Goal: Task Accomplishment & Management: Manage account settings

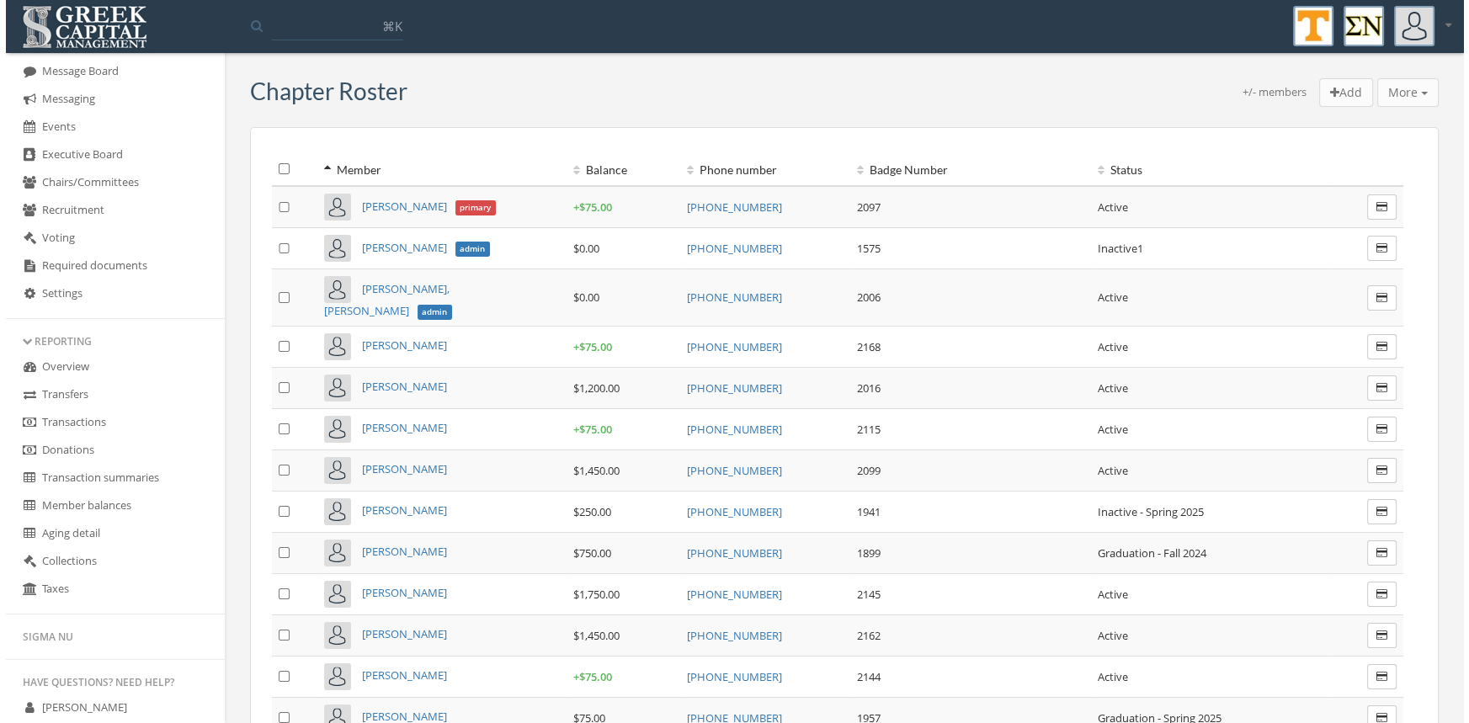
scroll to position [432, 0]
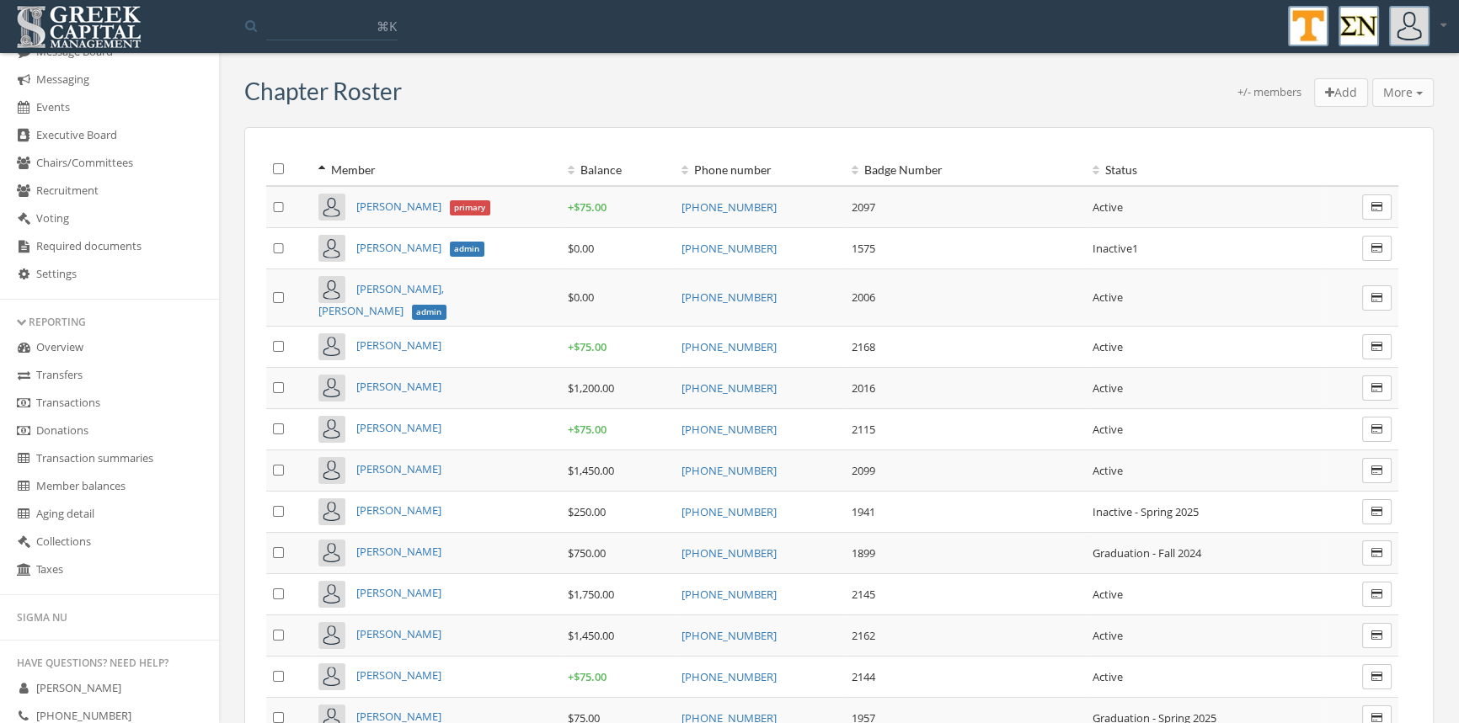
click at [87, 400] on link "Transactions" at bounding box center [109, 404] width 219 height 28
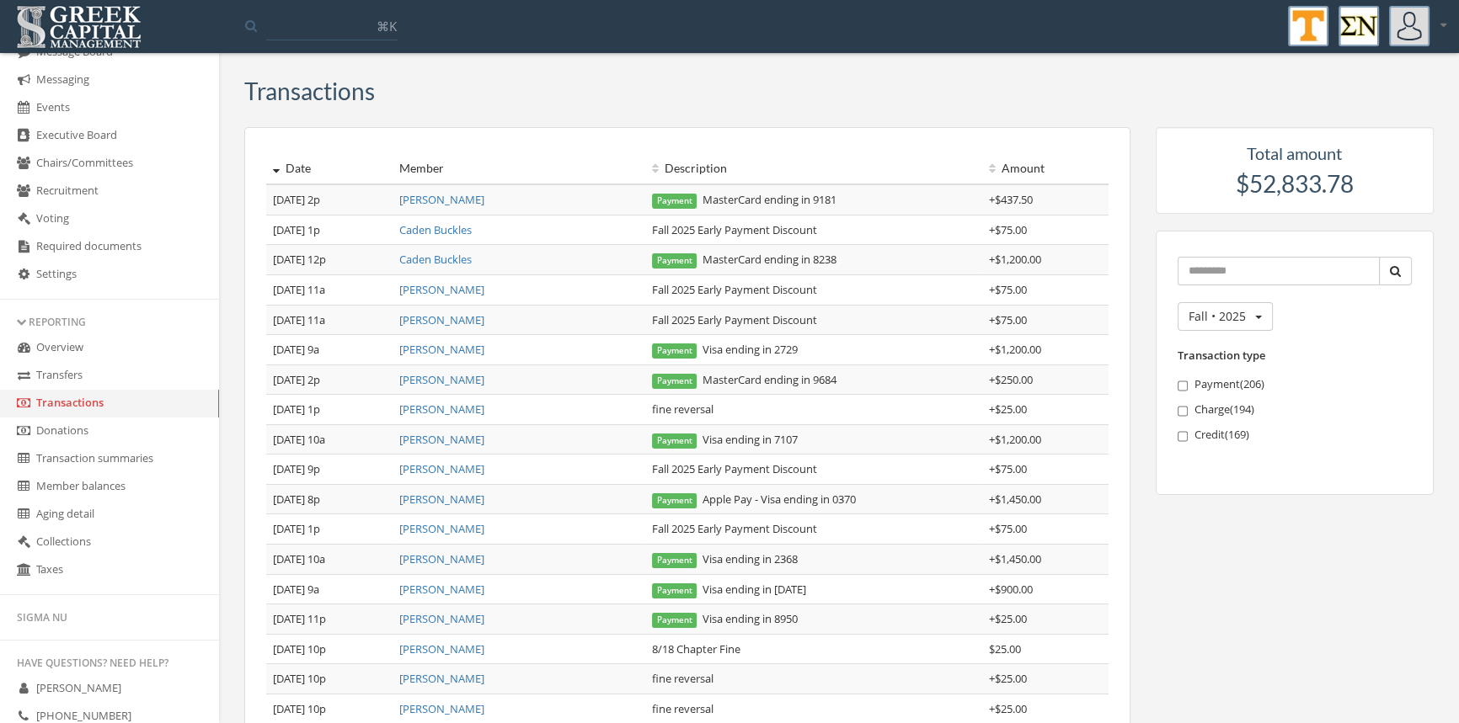
click at [467, 201] on link "[PERSON_NAME]" at bounding box center [441, 199] width 85 height 15
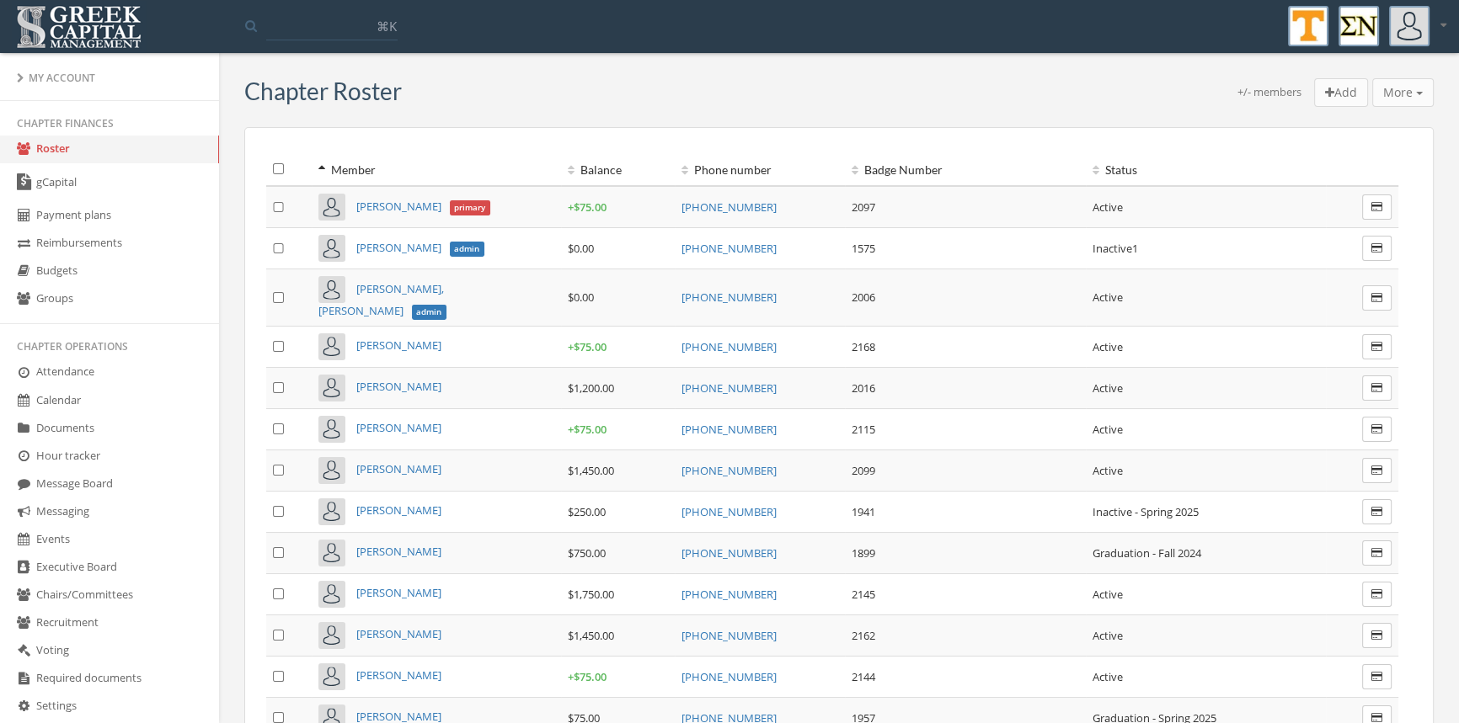
click at [88, 397] on link "Calendar" at bounding box center [109, 401] width 219 height 28
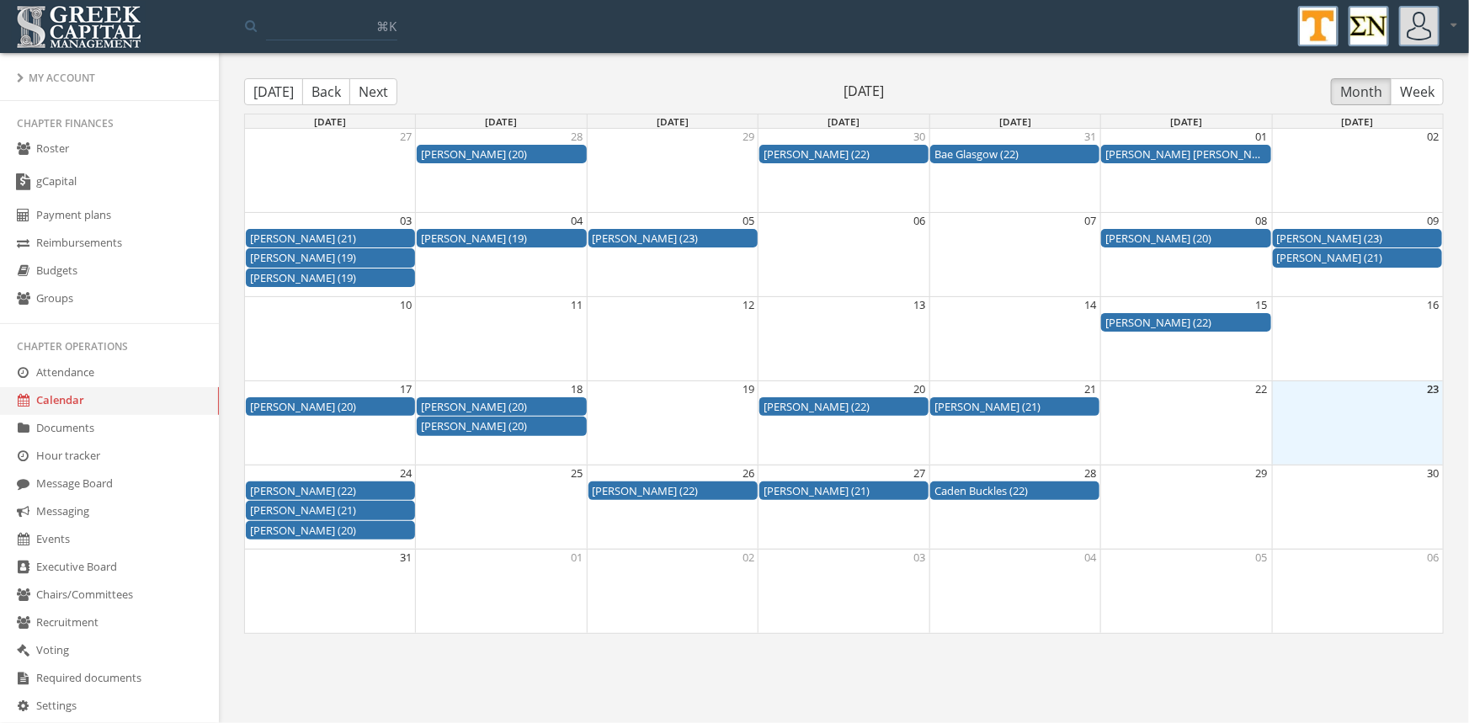
drag, startPoint x: 701, startPoint y: 488, endPoint x: 686, endPoint y: 482, distance: 15.5
click at [686, 483] on div "Aiden Madden (22)" at bounding box center [673, 491] width 161 height 16
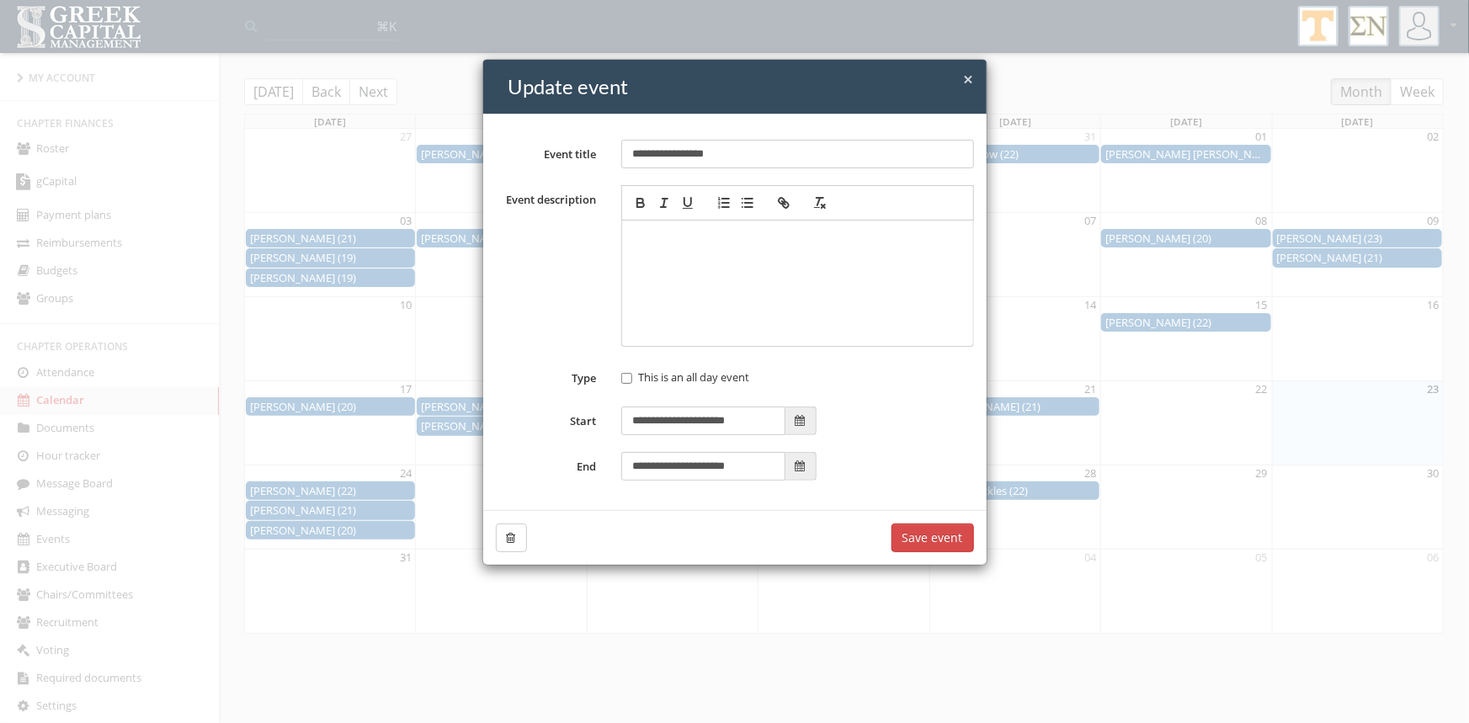
click at [514, 538] on icon "button" at bounding box center [511, 538] width 9 height 12
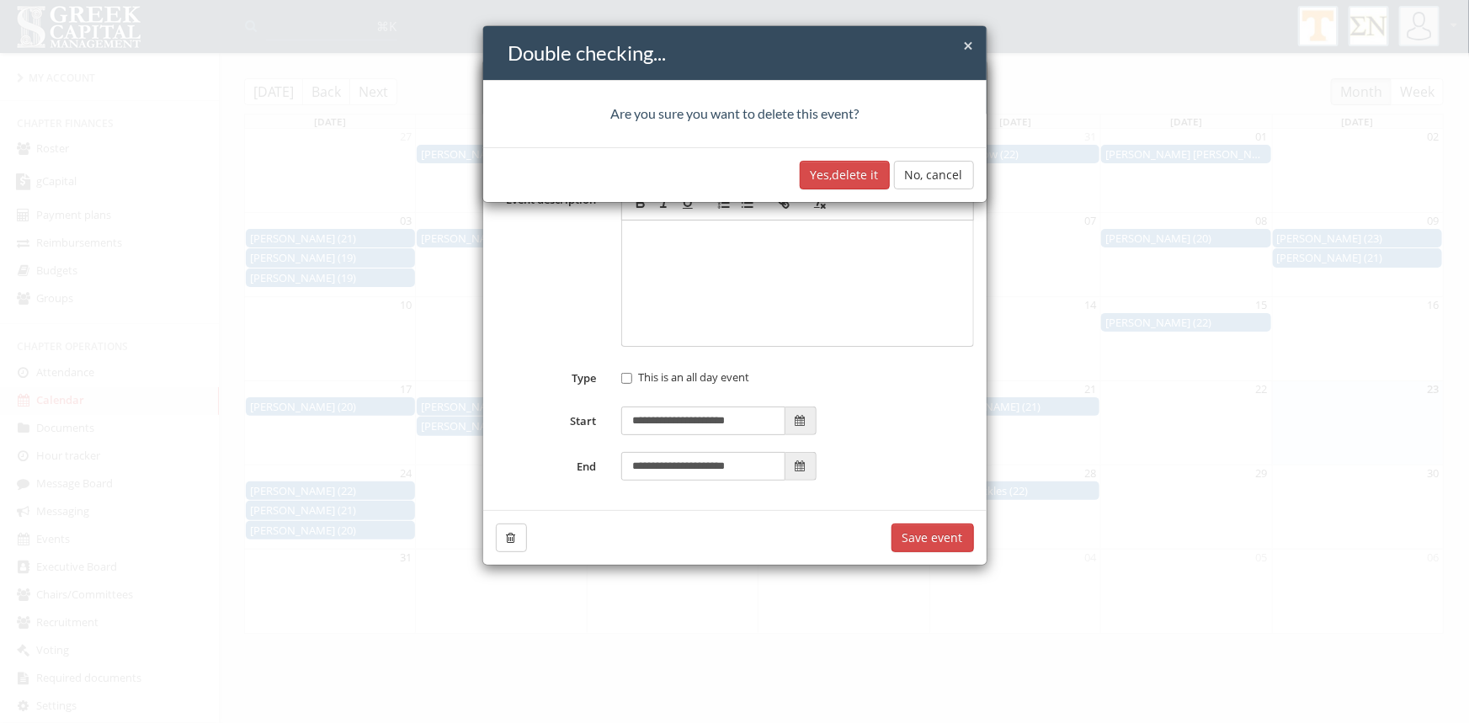
click at [829, 183] on button "Yes, delete it" at bounding box center [845, 175] width 90 height 29
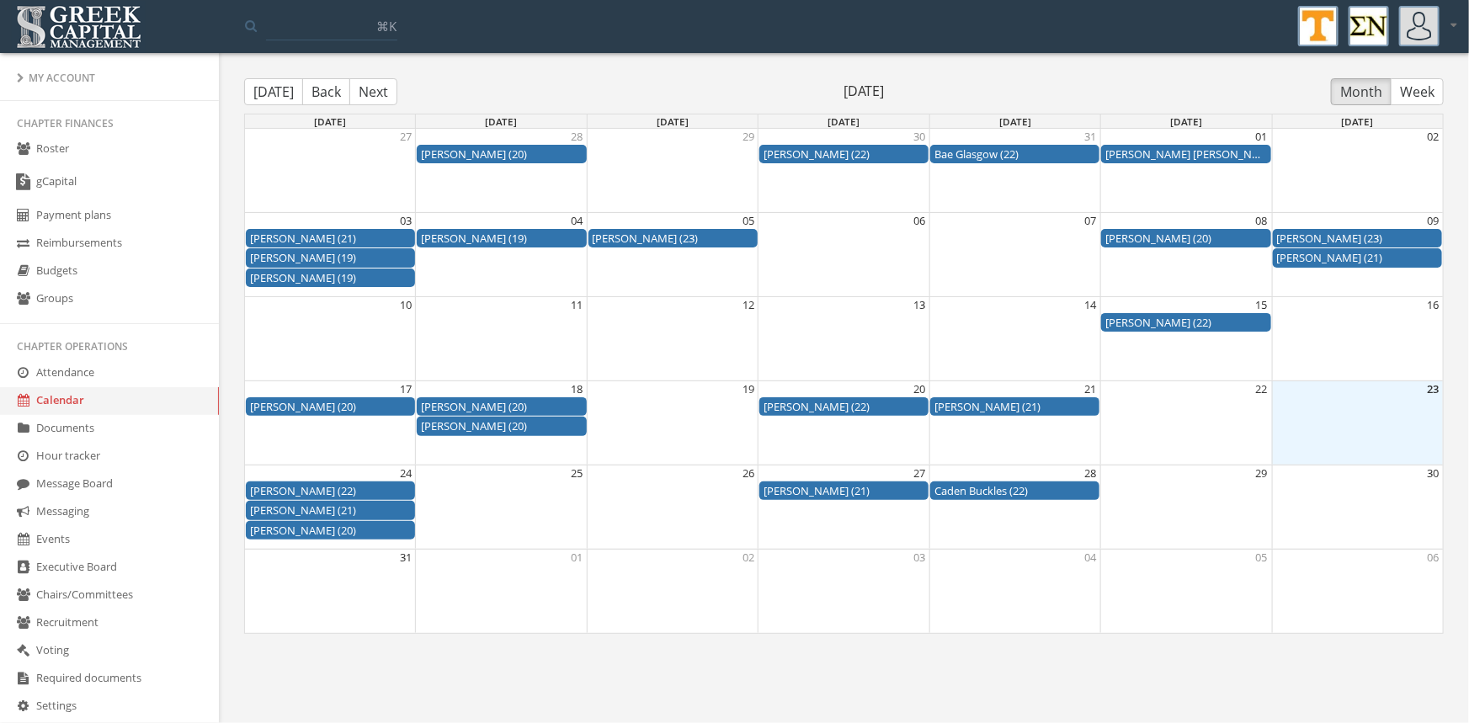
click at [385, 91] on button "Next" at bounding box center [373, 91] width 48 height 27
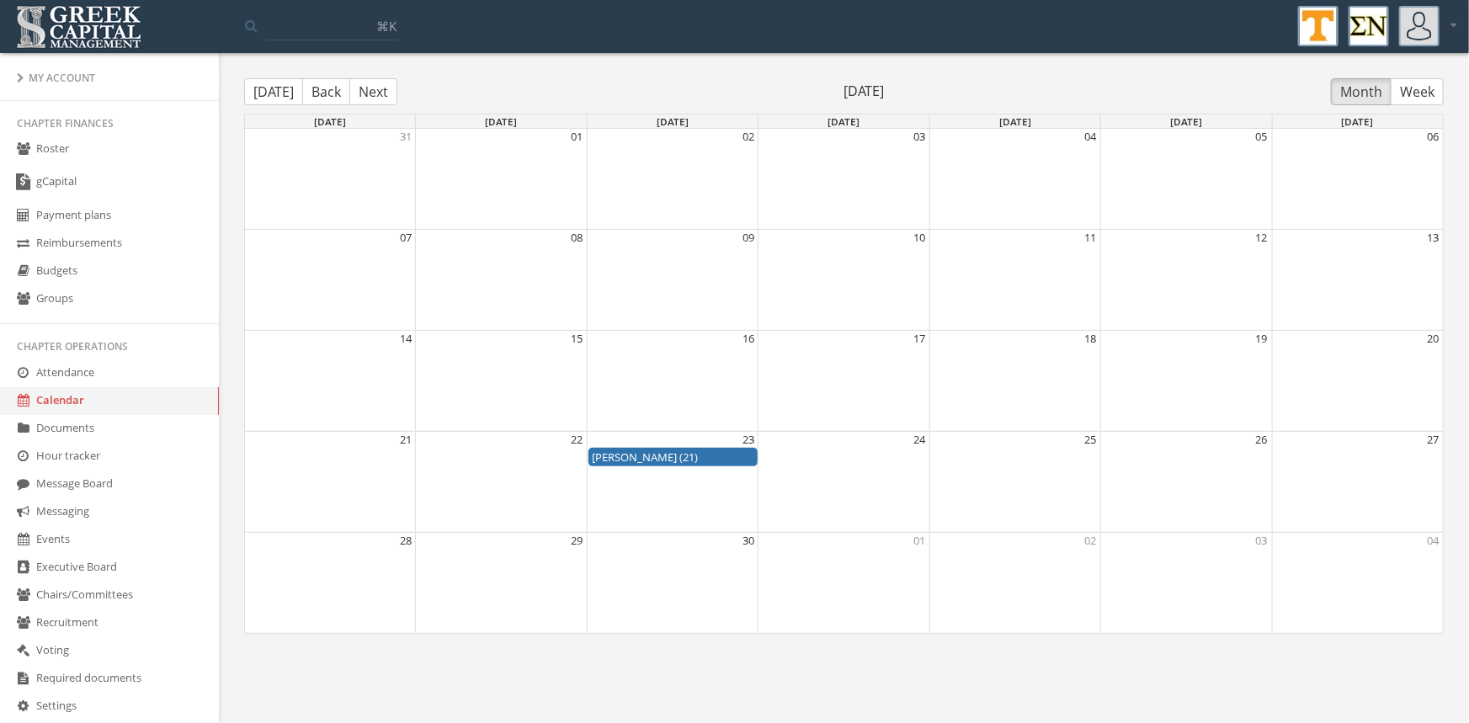
click at [317, 93] on button "Back" at bounding box center [326, 91] width 48 height 27
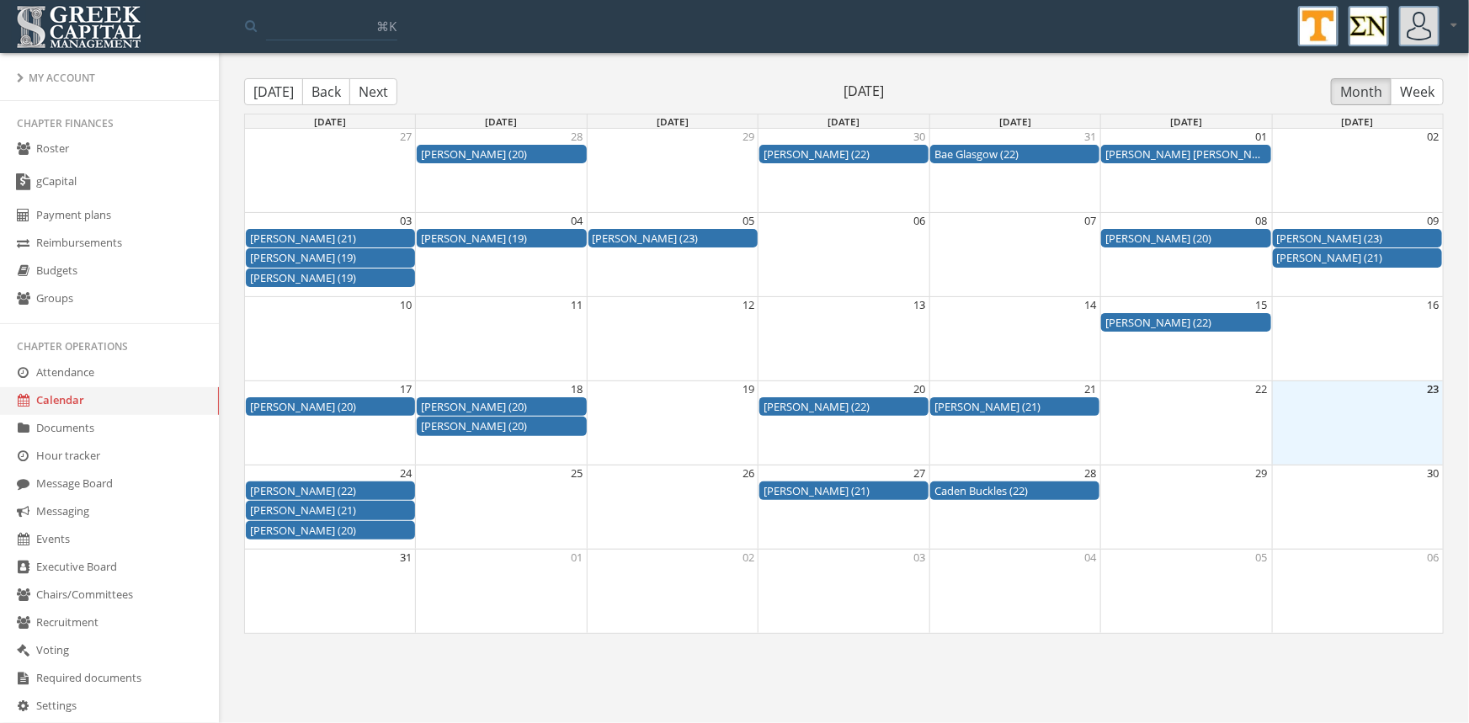
click at [317, 93] on button "Back" at bounding box center [326, 91] width 48 height 27
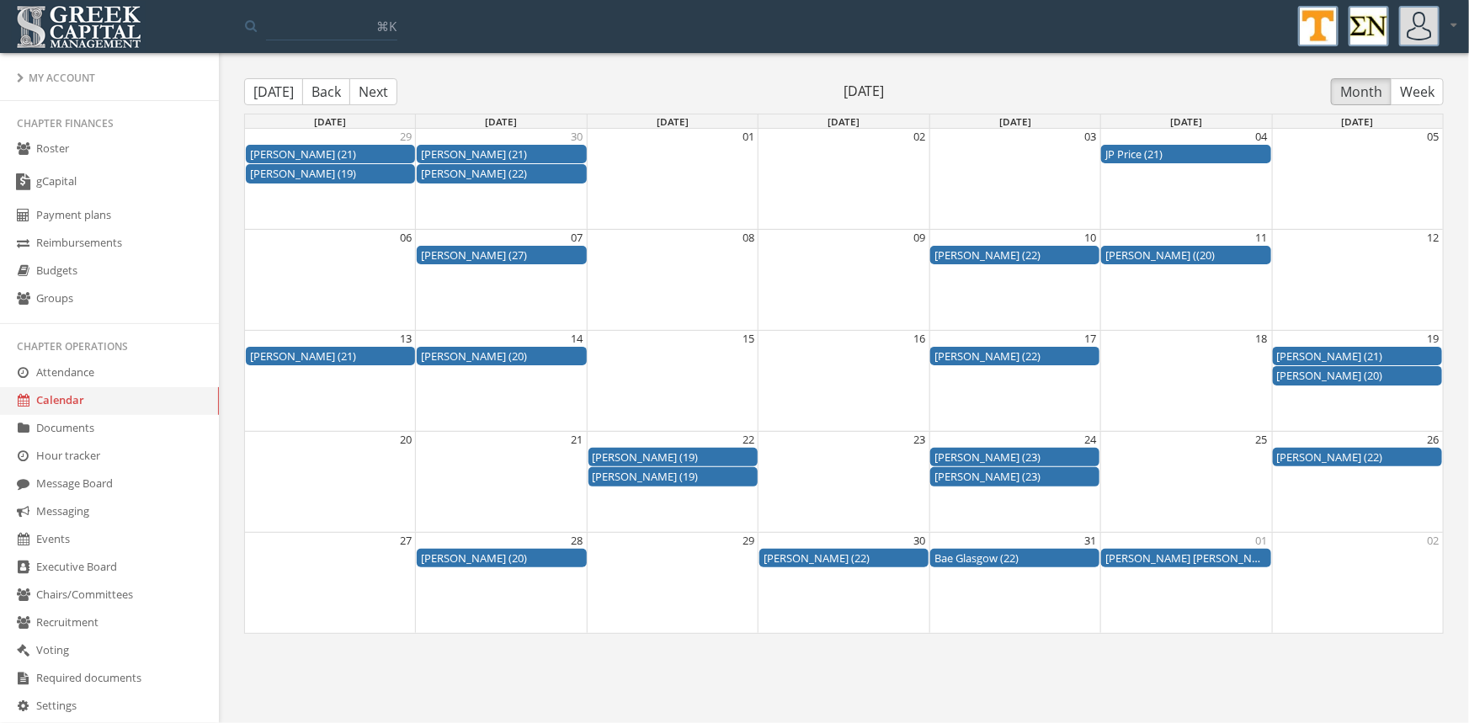
click at [317, 93] on button "Back" at bounding box center [326, 91] width 48 height 27
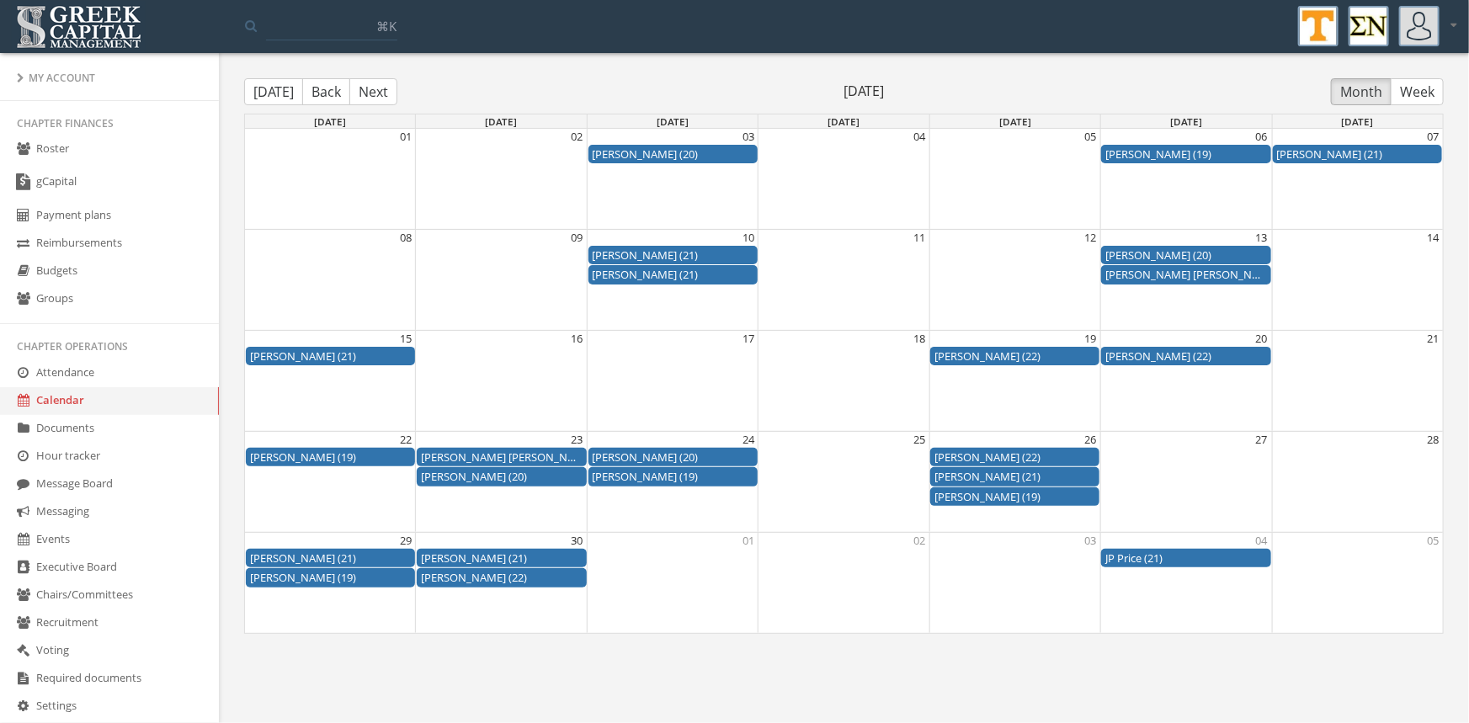
click at [317, 93] on button "Back" at bounding box center [326, 91] width 48 height 27
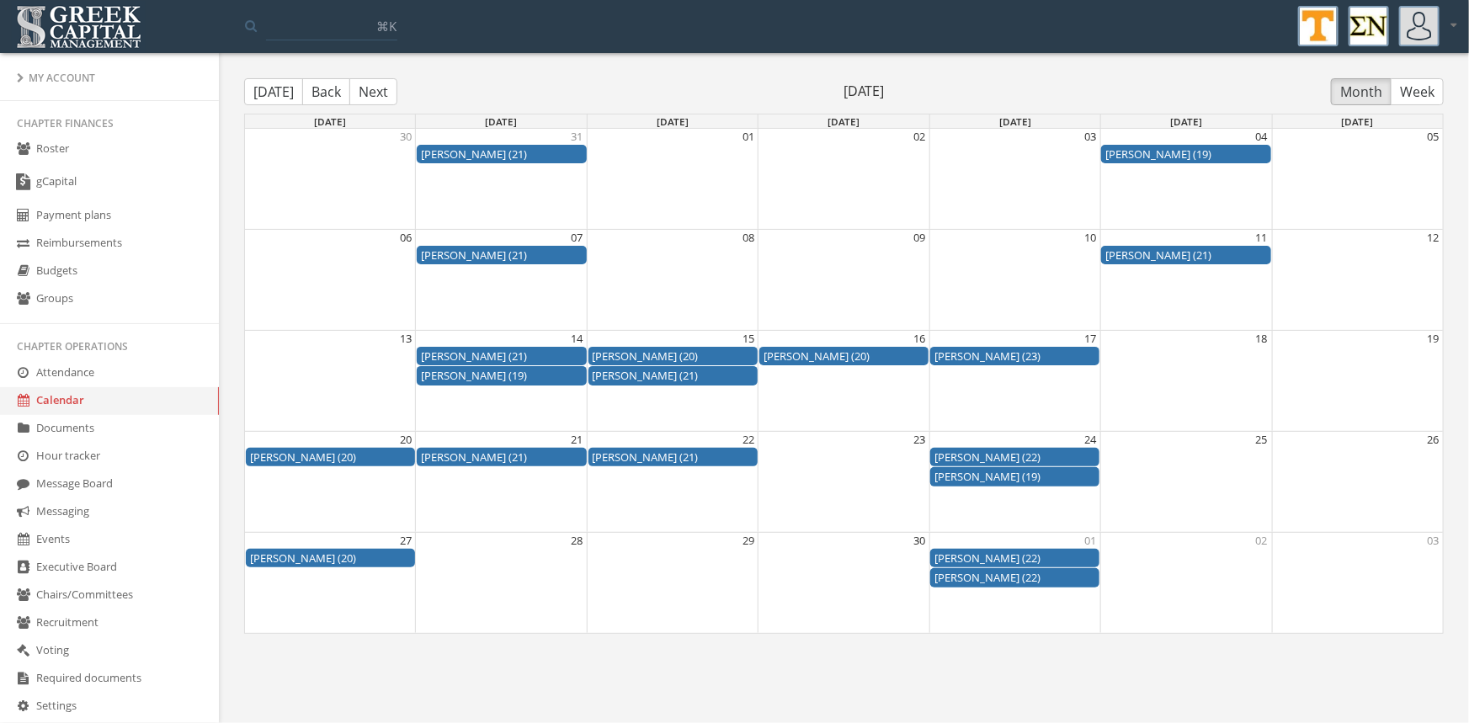
click at [317, 93] on button "Back" at bounding box center [326, 91] width 48 height 27
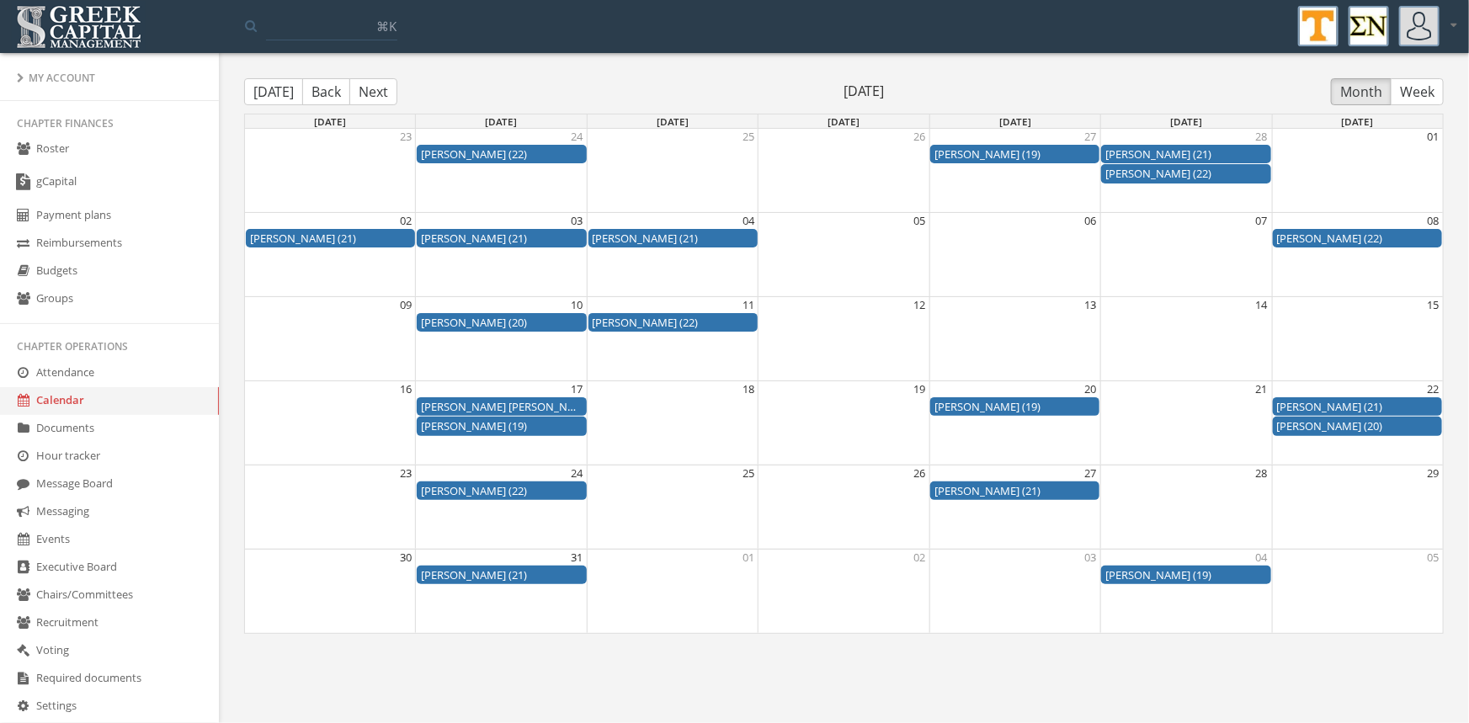
click at [317, 93] on button "Back" at bounding box center [326, 91] width 48 height 27
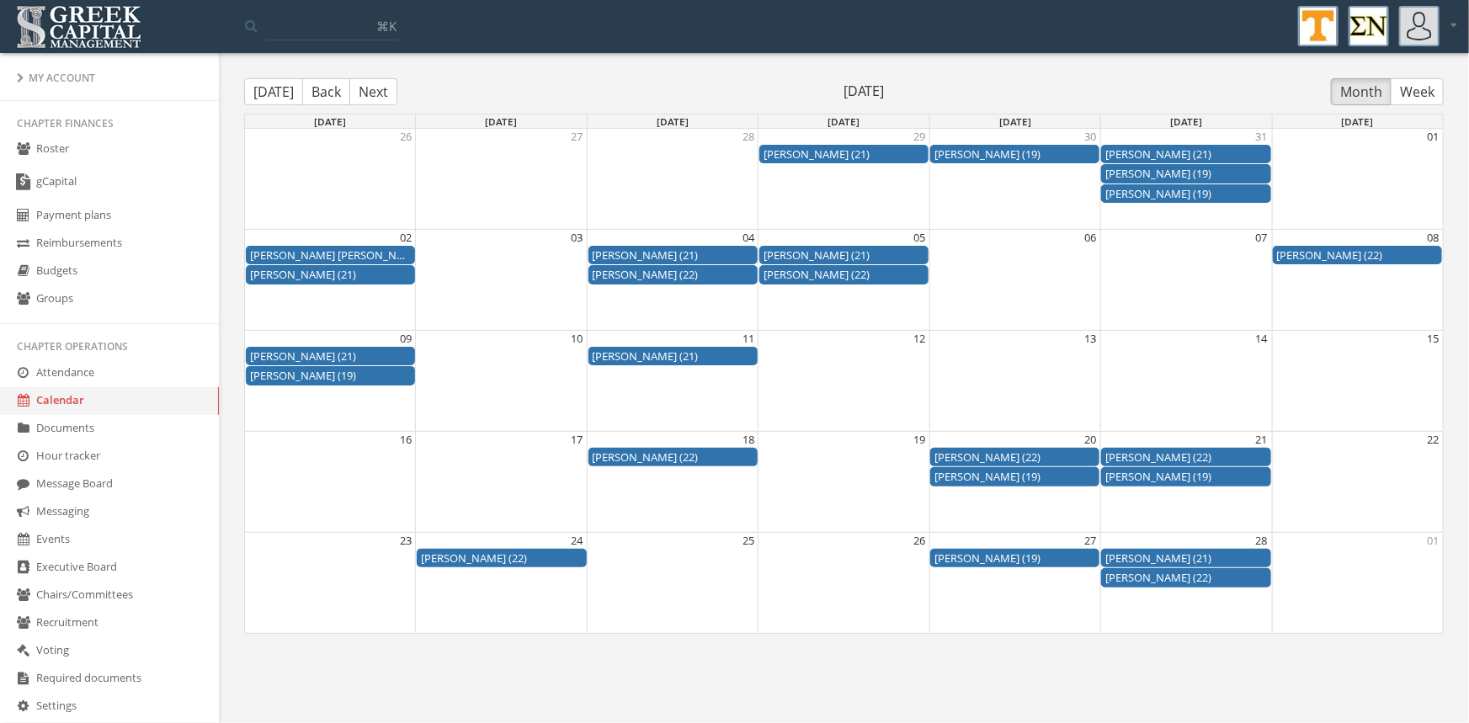
click at [317, 93] on button "Back" at bounding box center [326, 91] width 48 height 27
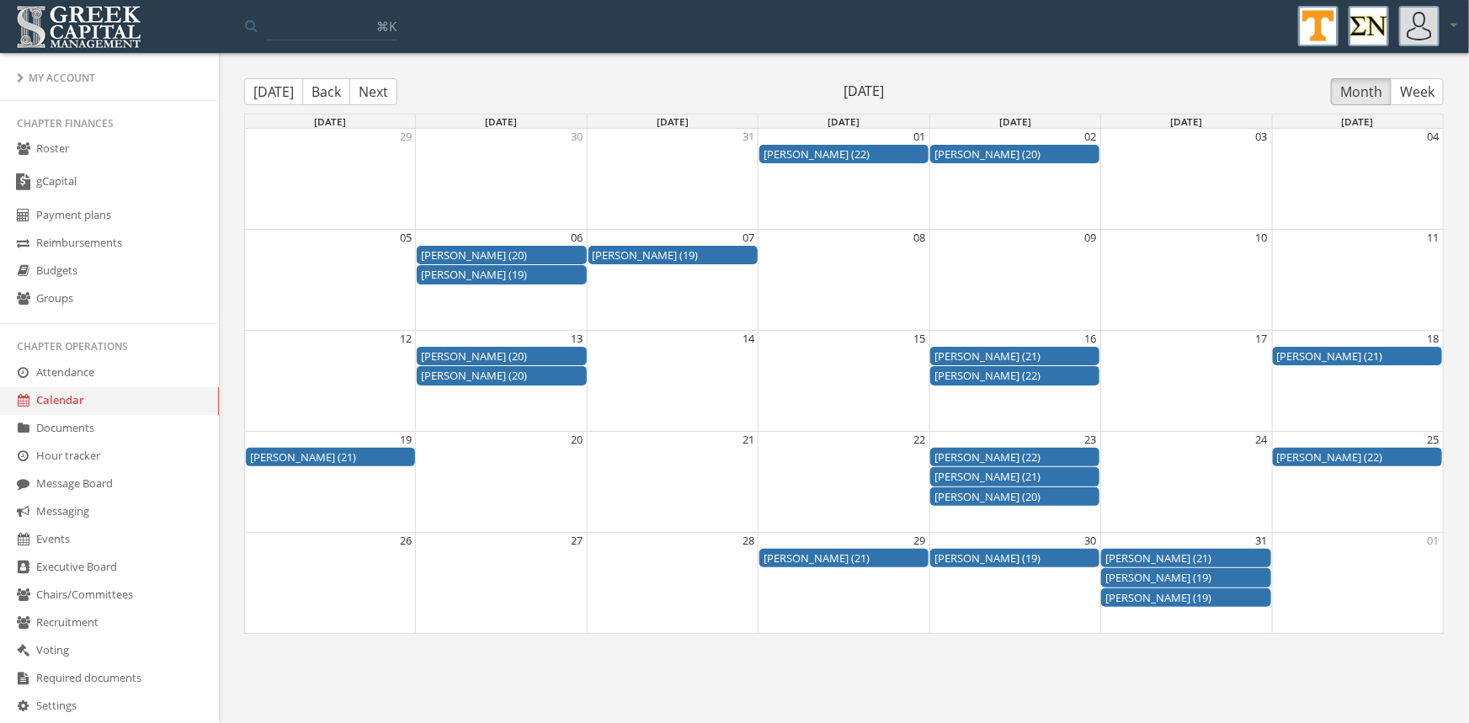
click at [317, 93] on button "Back" at bounding box center [326, 91] width 48 height 27
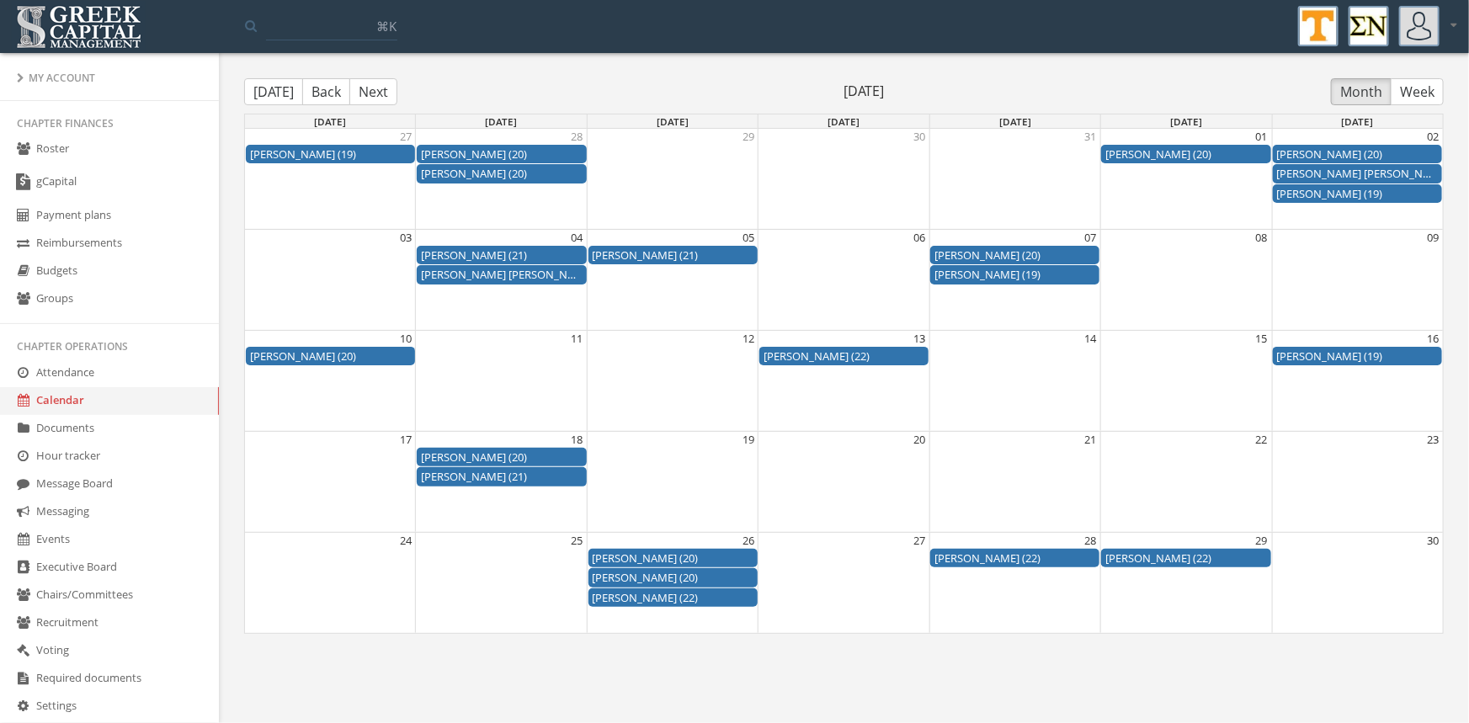
click at [317, 93] on button "Back" at bounding box center [326, 91] width 48 height 27
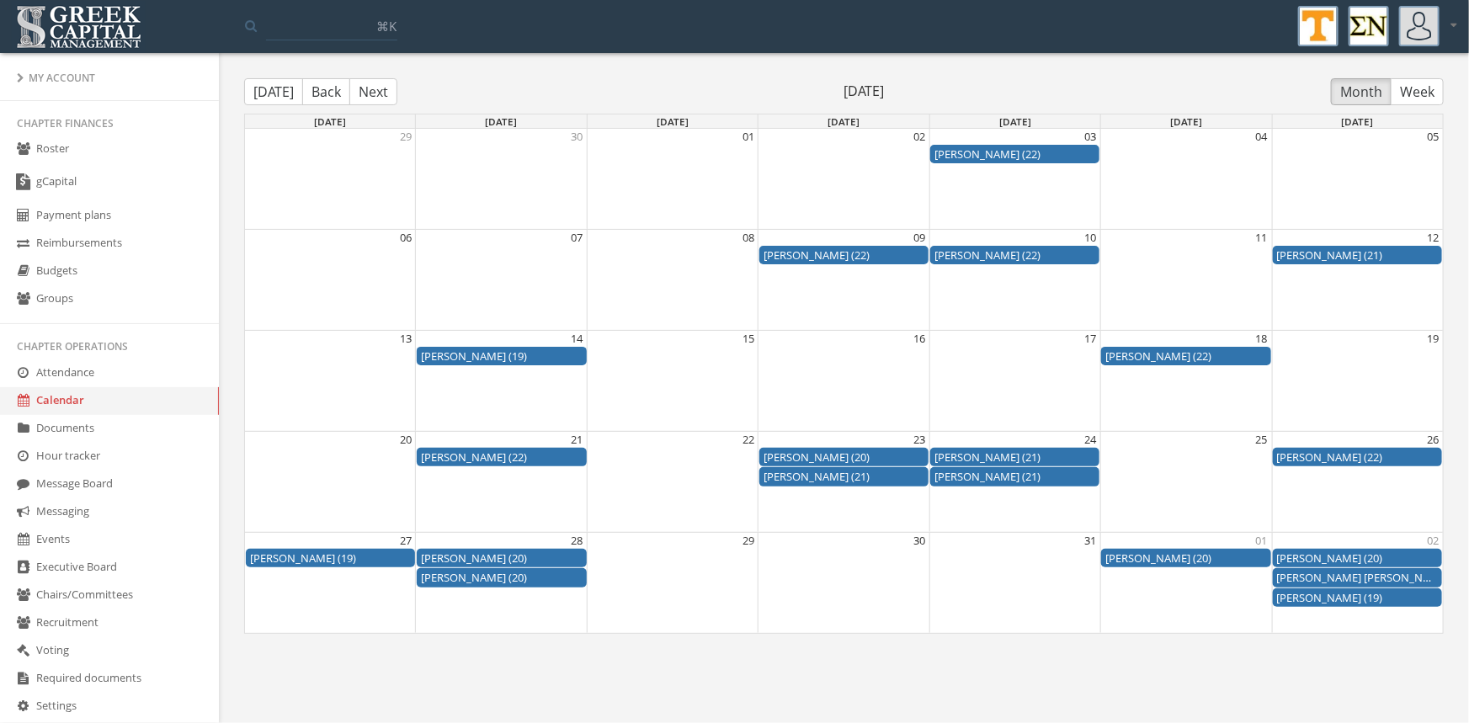
click at [317, 93] on button "Back" at bounding box center [326, 91] width 48 height 27
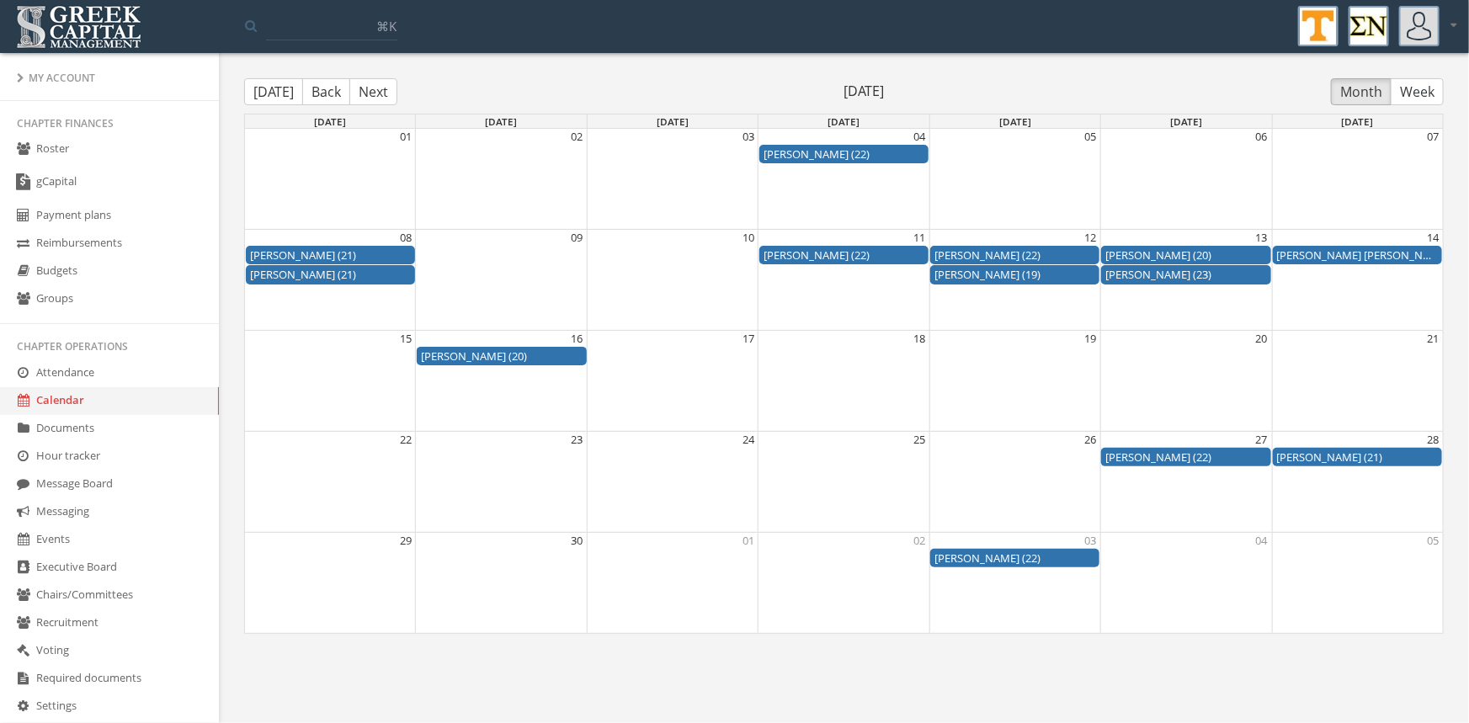
click at [317, 93] on button "Back" at bounding box center [326, 91] width 48 height 27
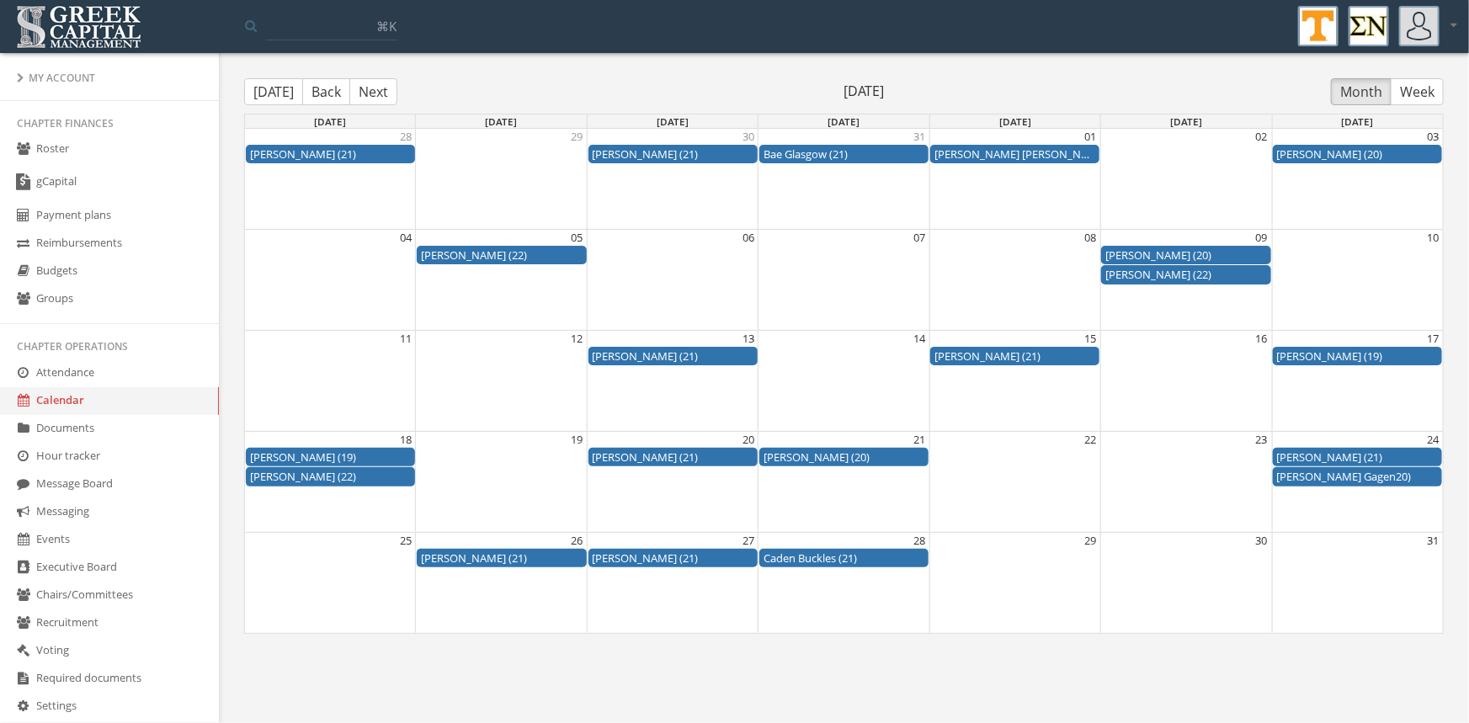
click at [366, 90] on button "Next" at bounding box center [373, 91] width 48 height 27
